Goal: Task Accomplishment & Management: Complete application form

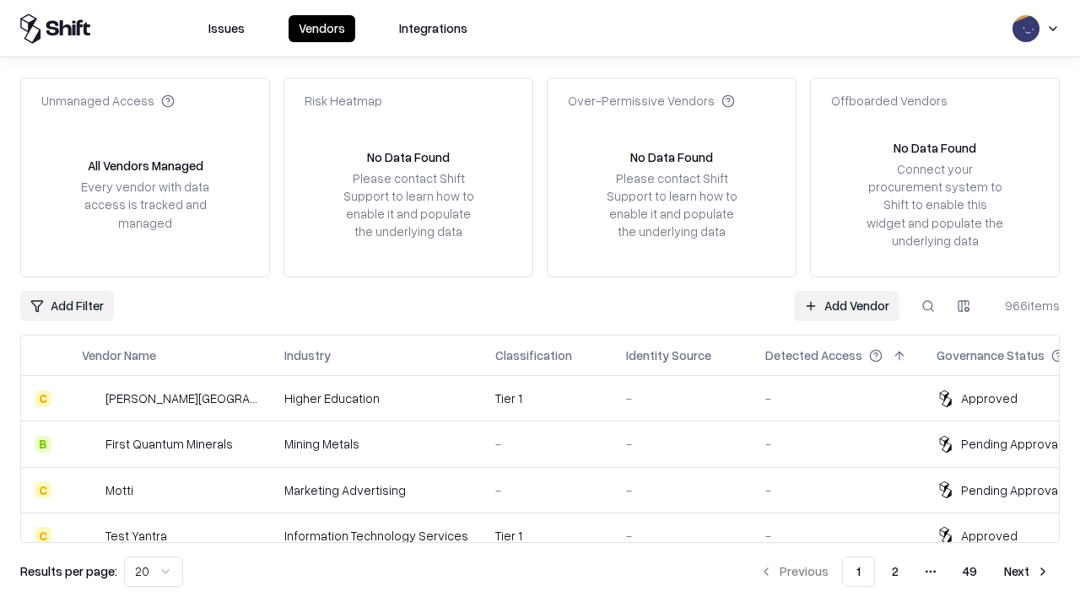
click at [846, 305] on link "Add Vendor" at bounding box center [846, 306] width 105 height 30
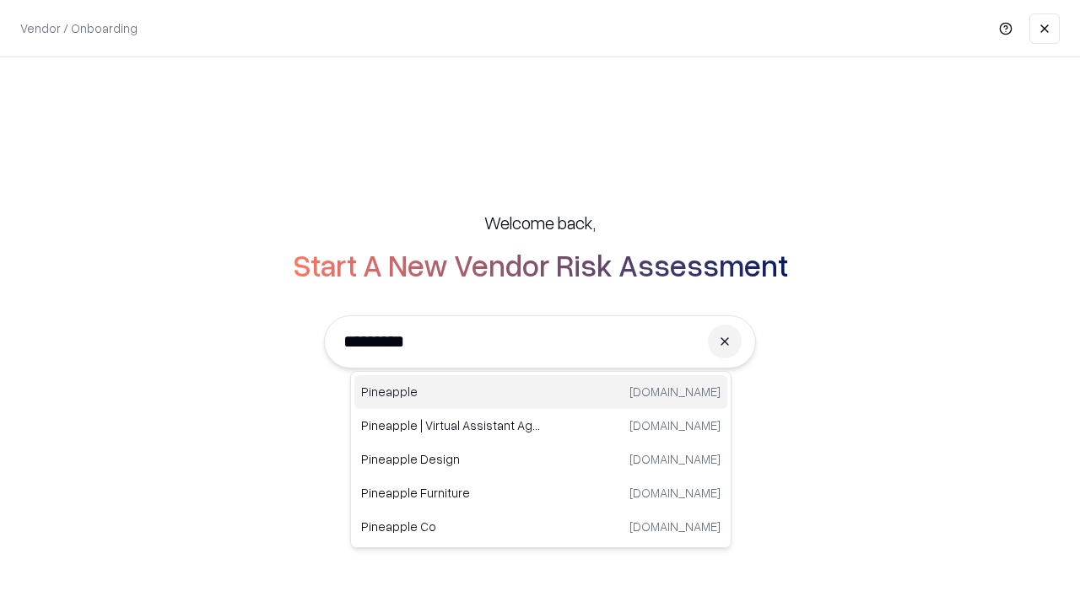
click at [541, 392] on div "Pineapple [DOMAIN_NAME]" at bounding box center [540, 392] width 373 height 34
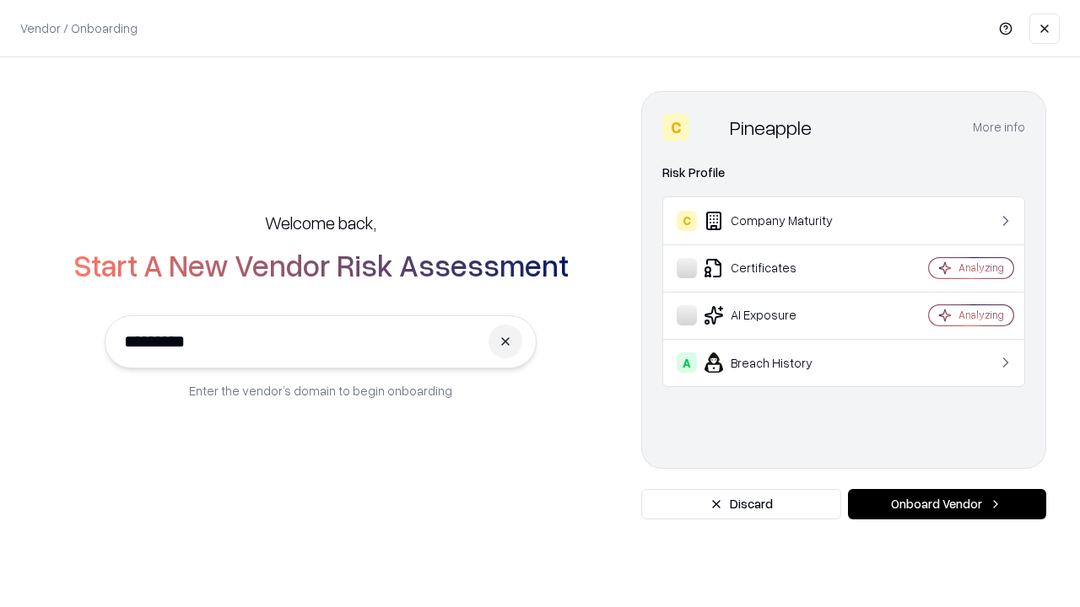
type input "*********"
click at [946, 504] on button "Onboard Vendor" at bounding box center [947, 504] width 198 height 30
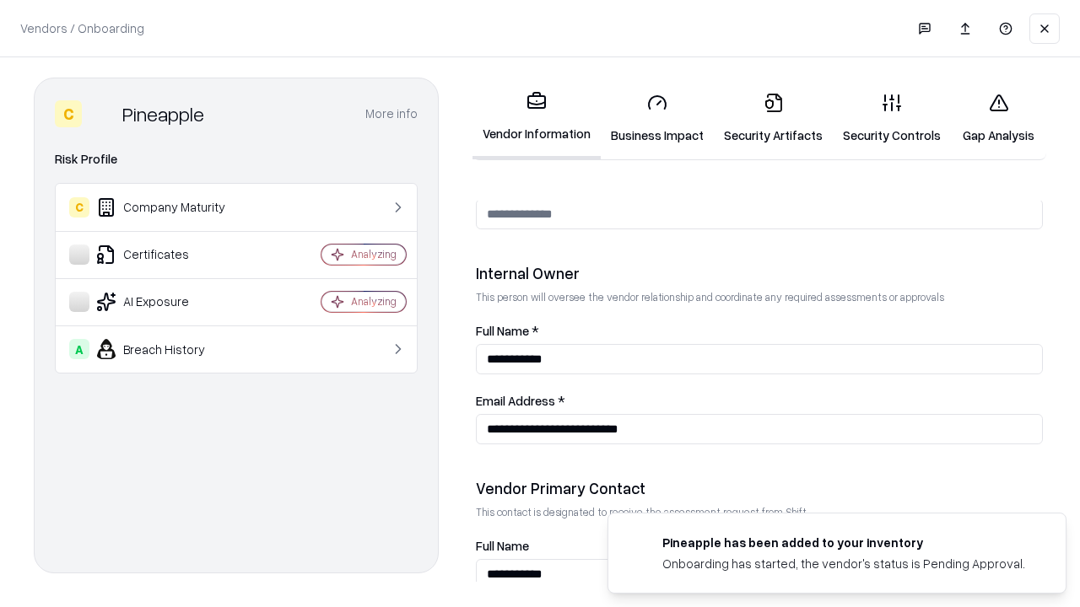
scroll to position [874, 0]
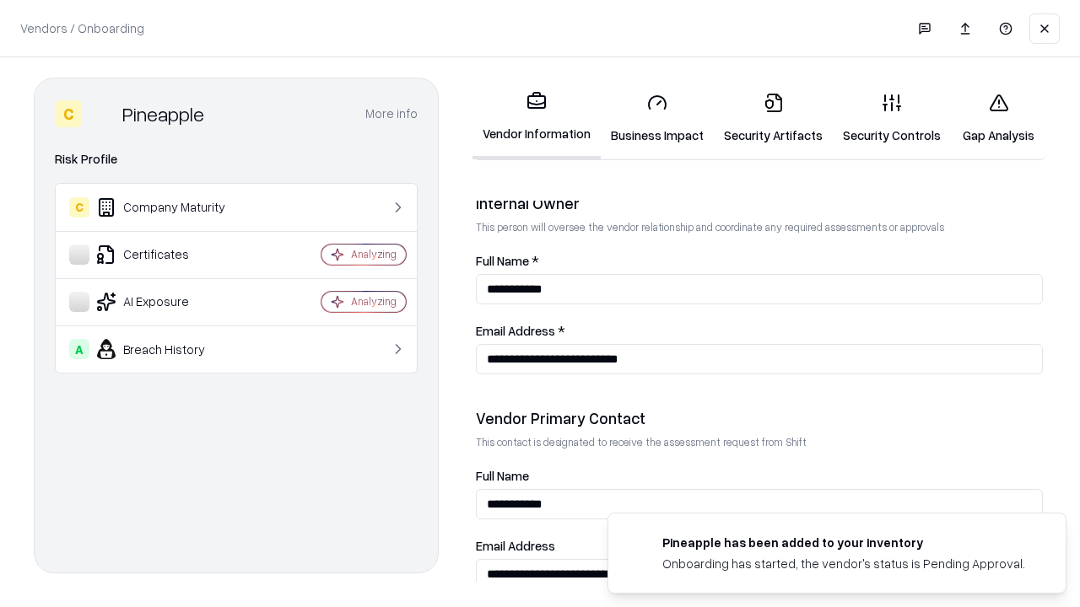
click at [657, 118] on link "Business Impact" at bounding box center [657, 118] width 113 height 78
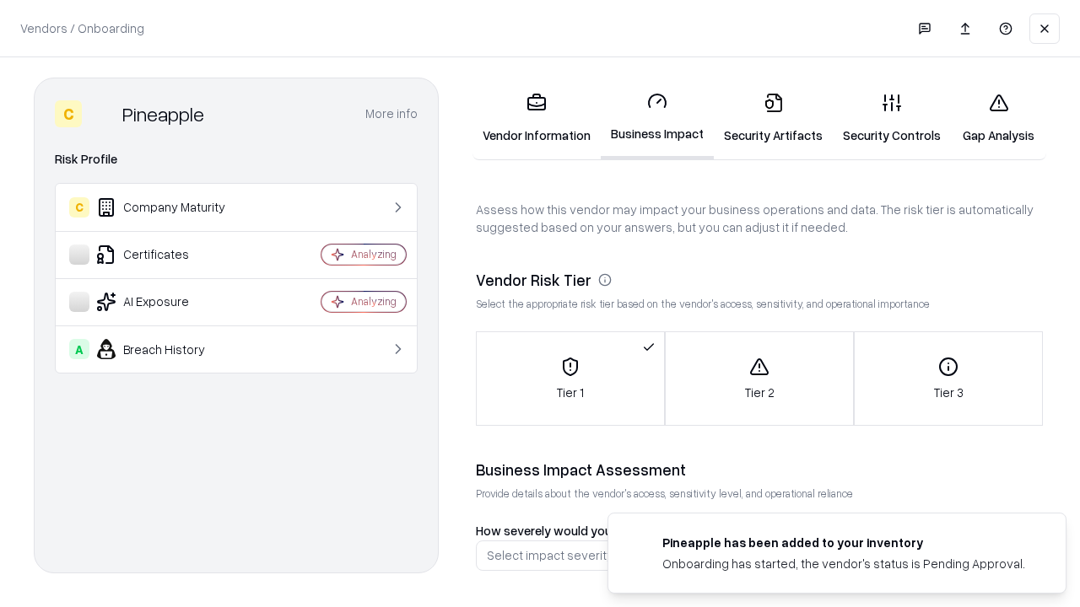
click at [773, 118] on link "Security Artifacts" at bounding box center [773, 118] width 119 height 78
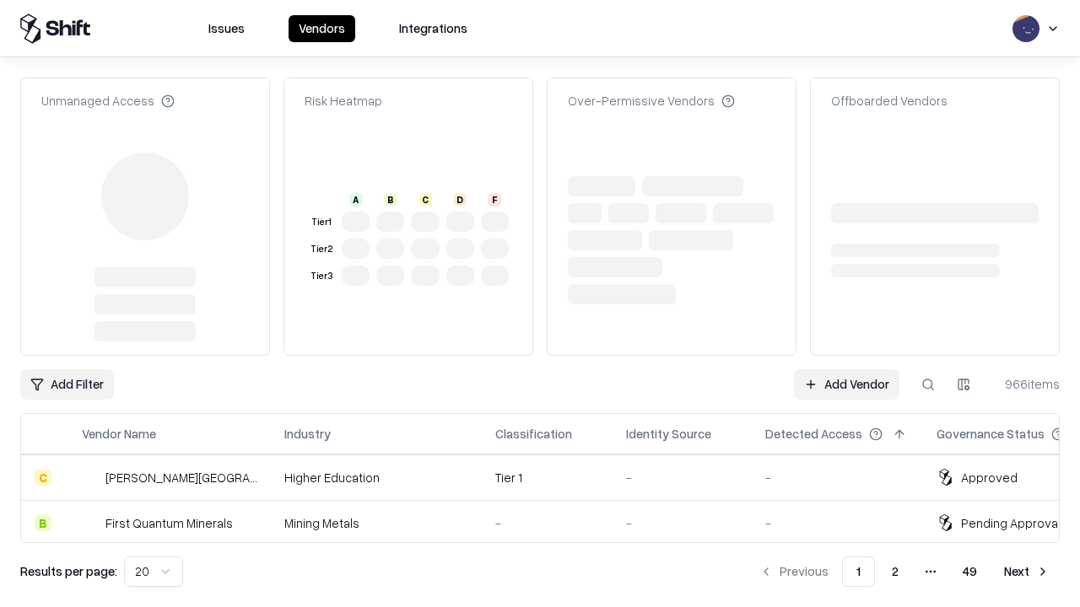
click at [846, 369] on link "Add Vendor" at bounding box center [846, 384] width 105 height 30
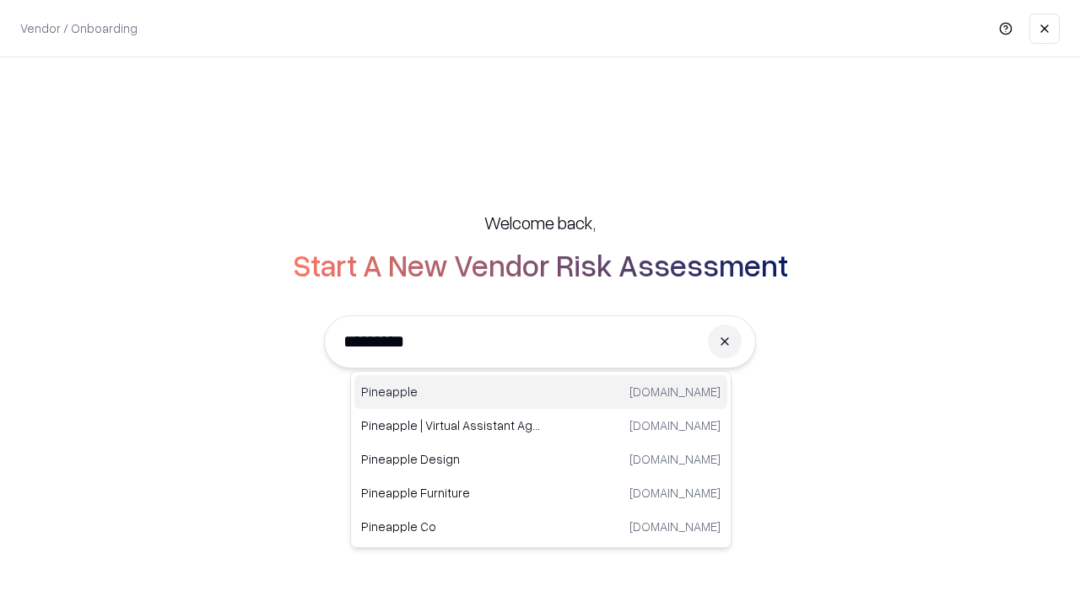
click at [541, 392] on div "Pineapple [DOMAIN_NAME]" at bounding box center [540, 392] width 373 height 34
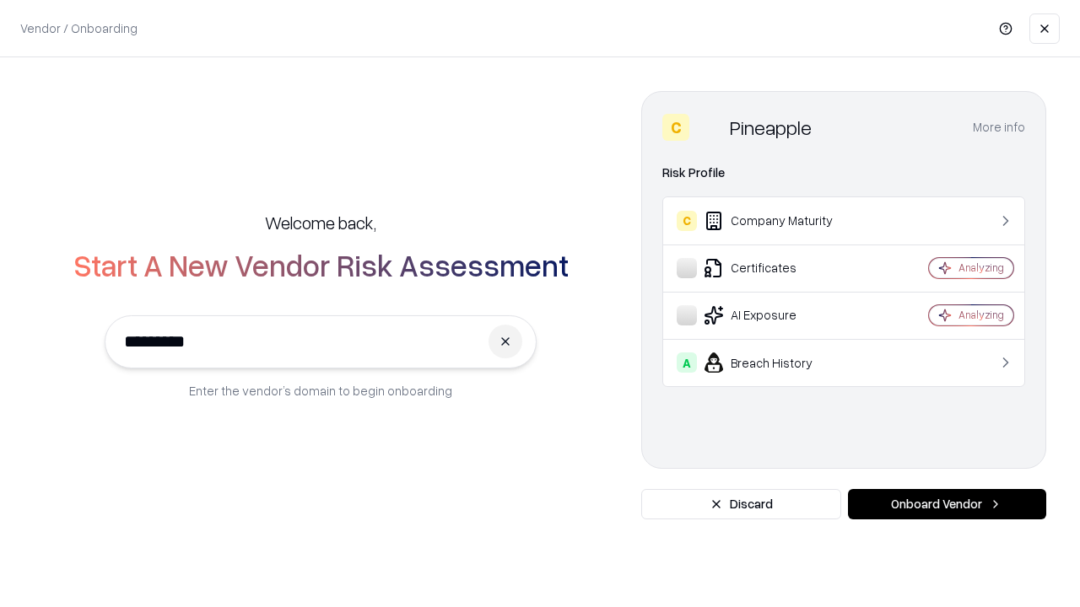
type input "*********"
click at [946, 504] on button "Onboard Vendor" at bounding box center [947, 504] width 198 height 30
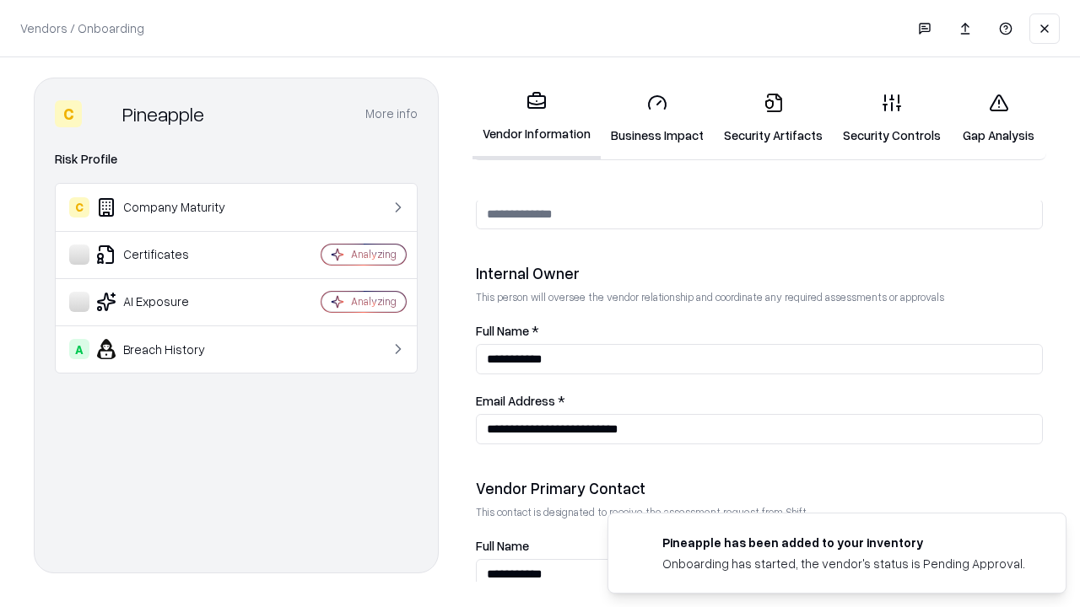
scroll to position [874, 0]
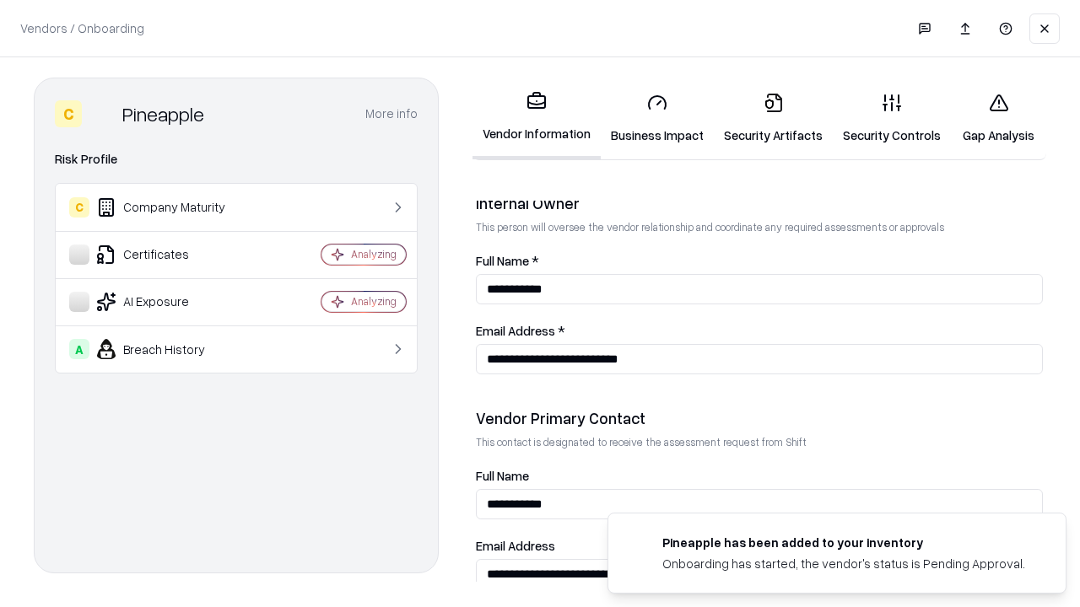
click at [998, 118] on link "Gap Analysis" at bounding box center [998, 118] width 95 height 78
